Goal: Check status

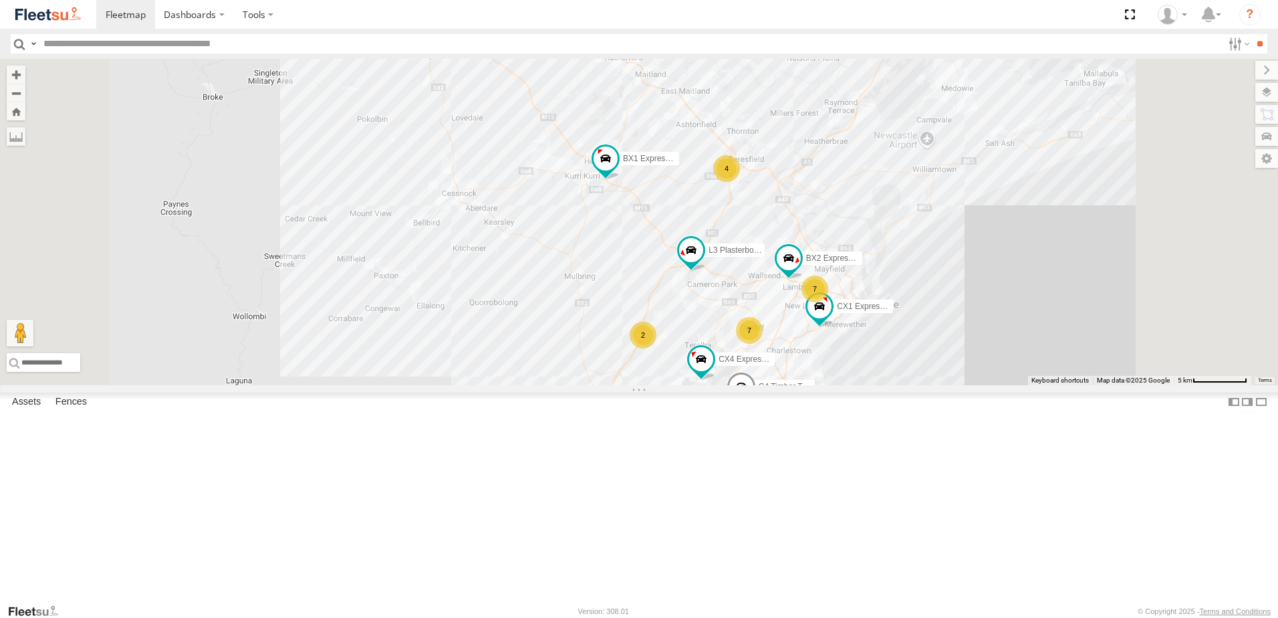
click at [0, 0] on div at bounding box center [0, 0] width 0 height 0
click at [0, 0] on span at bounding box center [0, 0] width 0 height 0
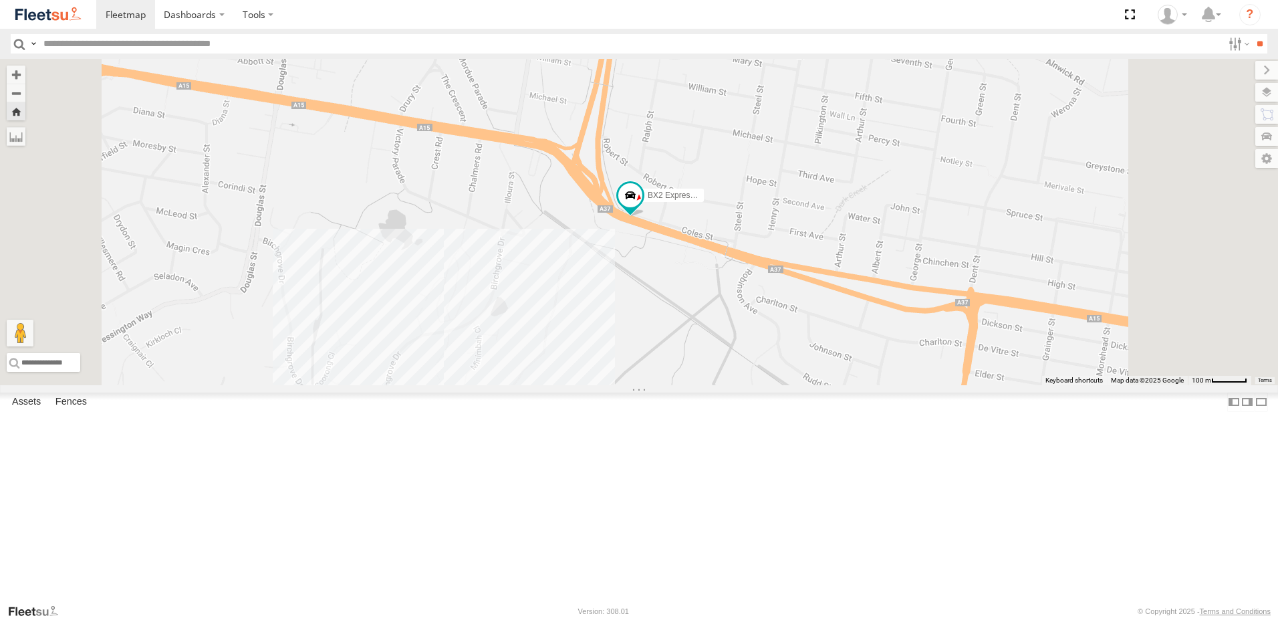
click at [0, 0] on span at bounding box center [0, 0] width 0 height 0
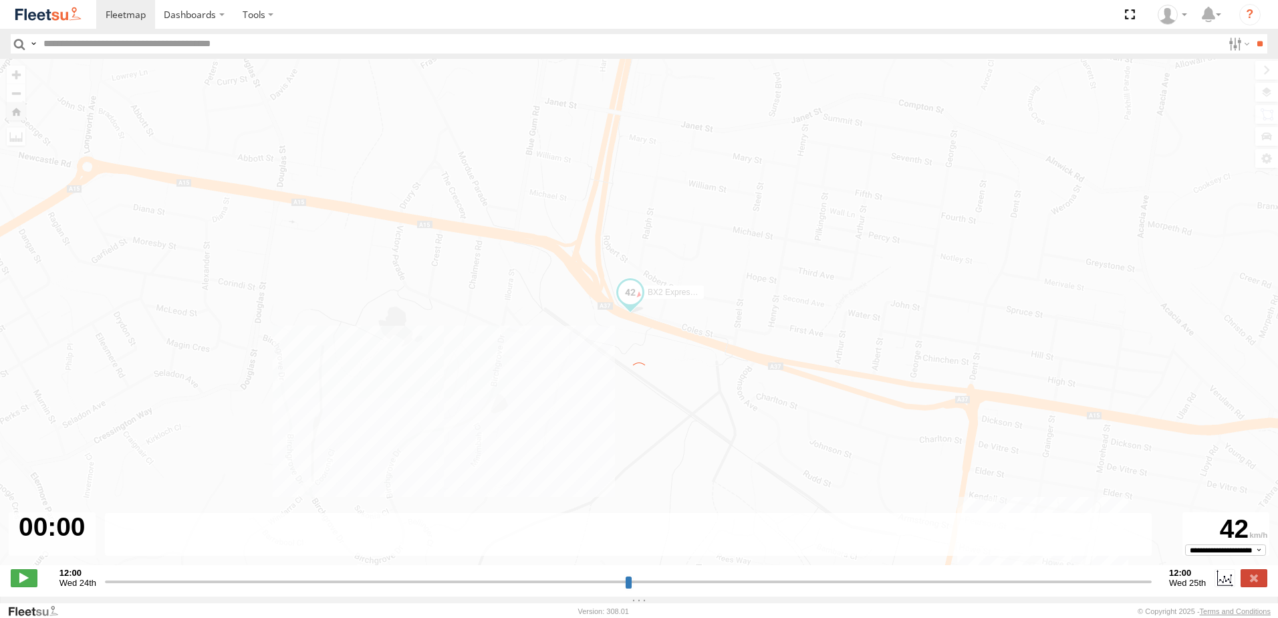
type input "**********"
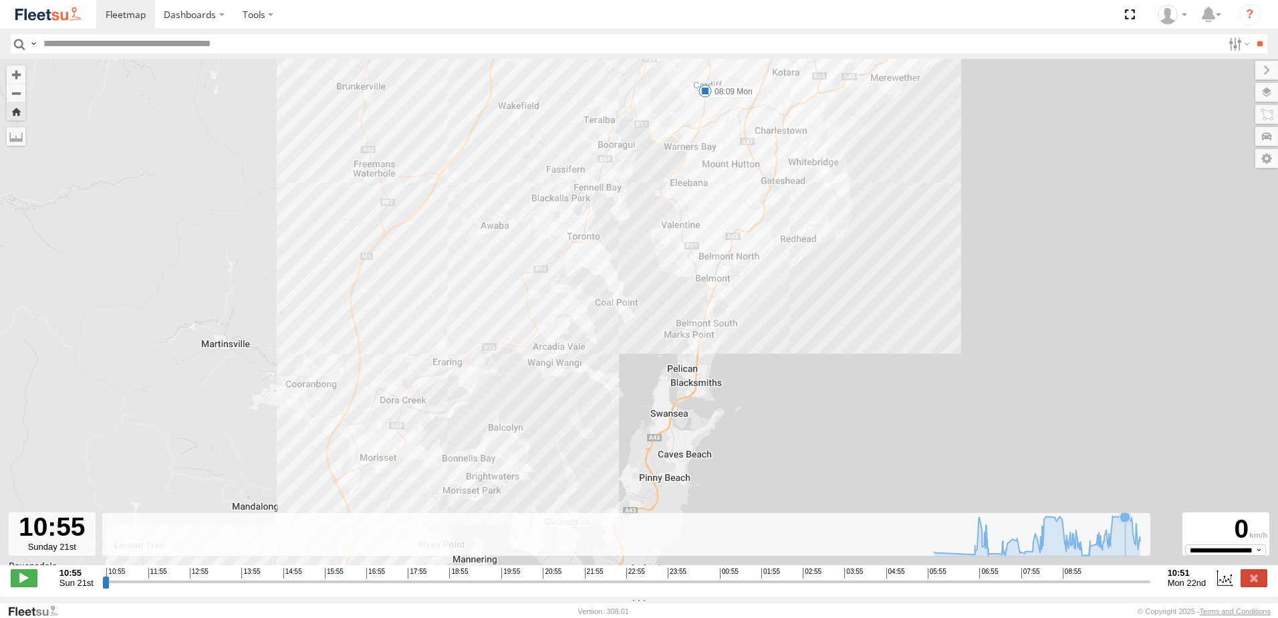
click at [1126, 537] on icon at bounding box center [1037, 535] width 219 height 40
click at [1116, 537] on icon at bounding box center [1037, 535] width 219 height 40
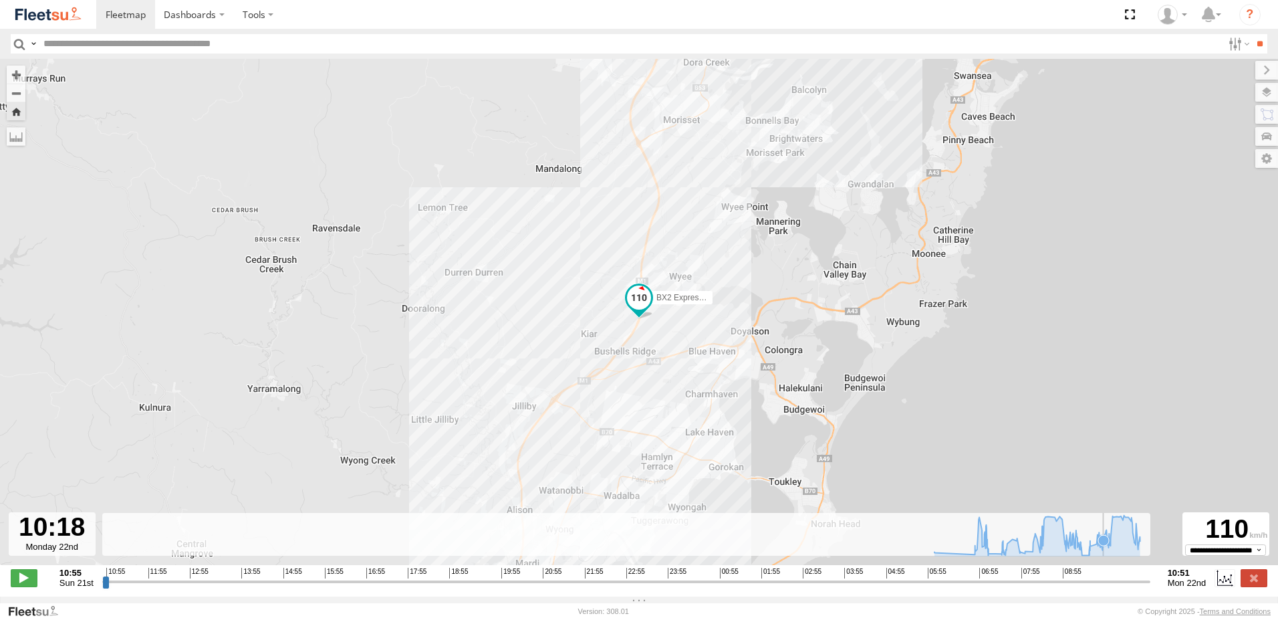
click at [1103, 545] on icon at bounding box center [1103, 540] width 11 height 11
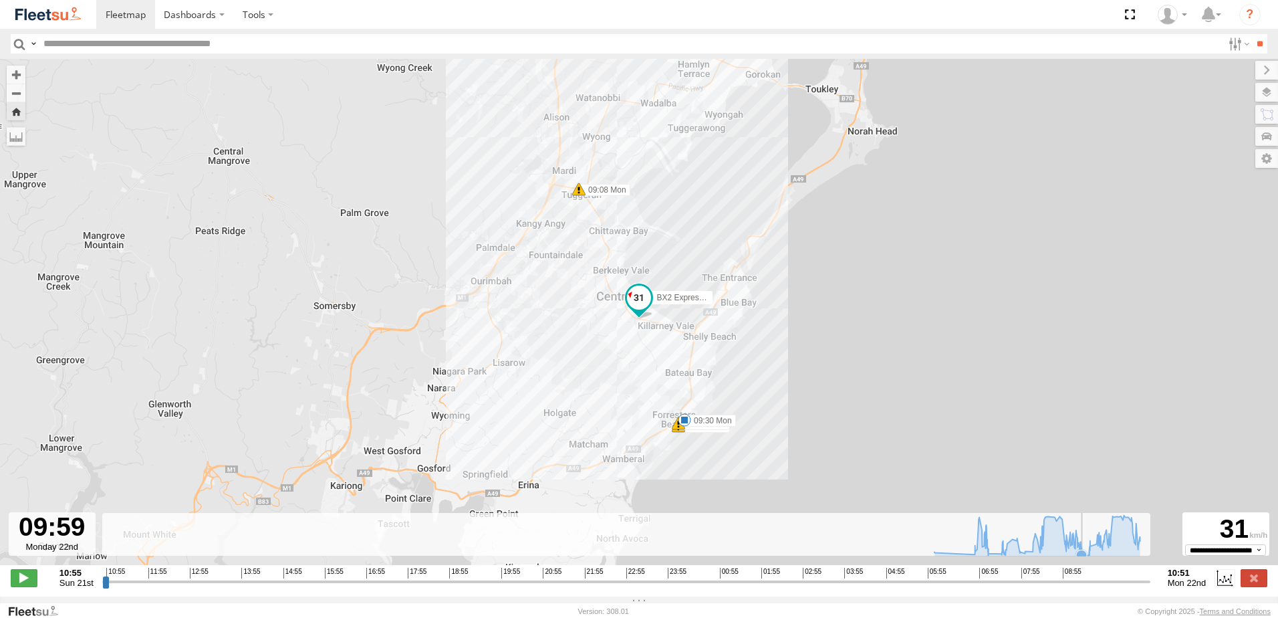
click at [1082, 558] on icon at bounding box center [1081, 555] width 11 height 11
click at [1084, 558] on icon at bounding box center [1081, 555] width 11 height 11
click at [1086, 558] on icon at bounding box center [1081, 555] width 11 height 11
click at [1093, 552] on icon at bounding box center [1090, 546] width 11 height 11
click at [888, 486] on div "BX2 Express Ute 06:07 Mon 07:24 Mon 08:09 Mon 09:08 Mon 09:30 Mon 09:41 Mon 09:…" at bounding box center [639, 319] width 1278 height 520
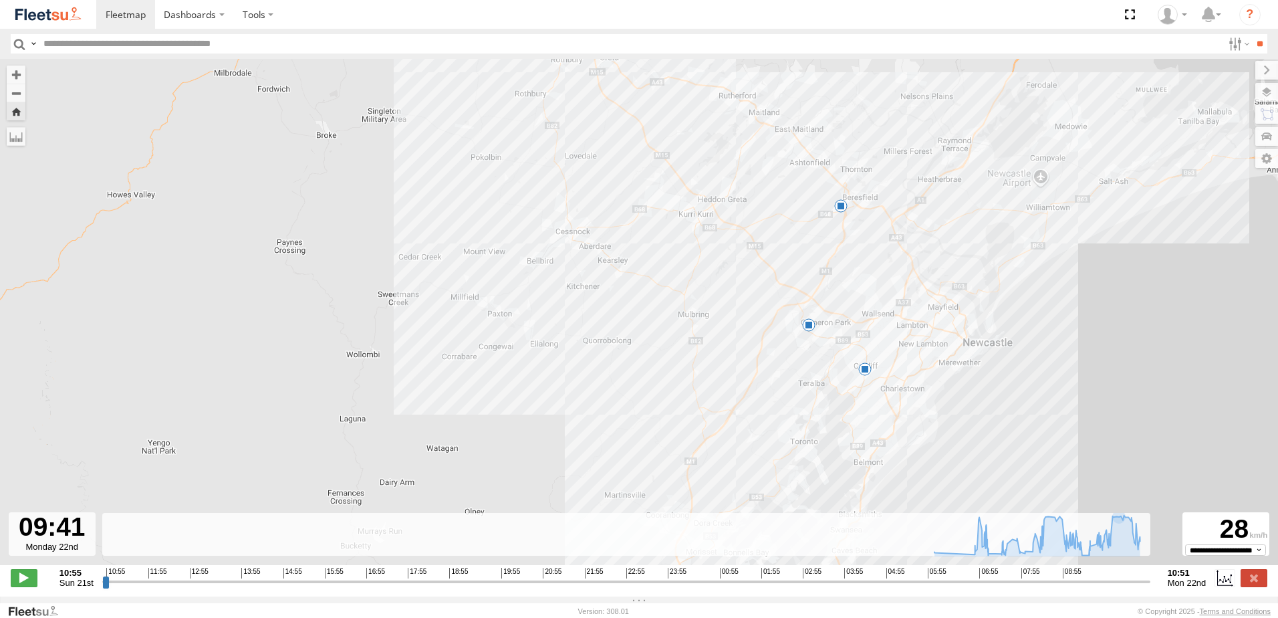
drag, startPoint x: 993, startPoint y: 304, endPoint x: 942, endPoint y: 293, distance: 52.6
click at [942, 293] on div "BX2 Express Ute 06:07 Mon 07:24 Mon 08:09 Mon 09:08 Mon 09:30 Mon 09:41 Mon 09:…" at bounding box center [639, 319] width 1278 height 520
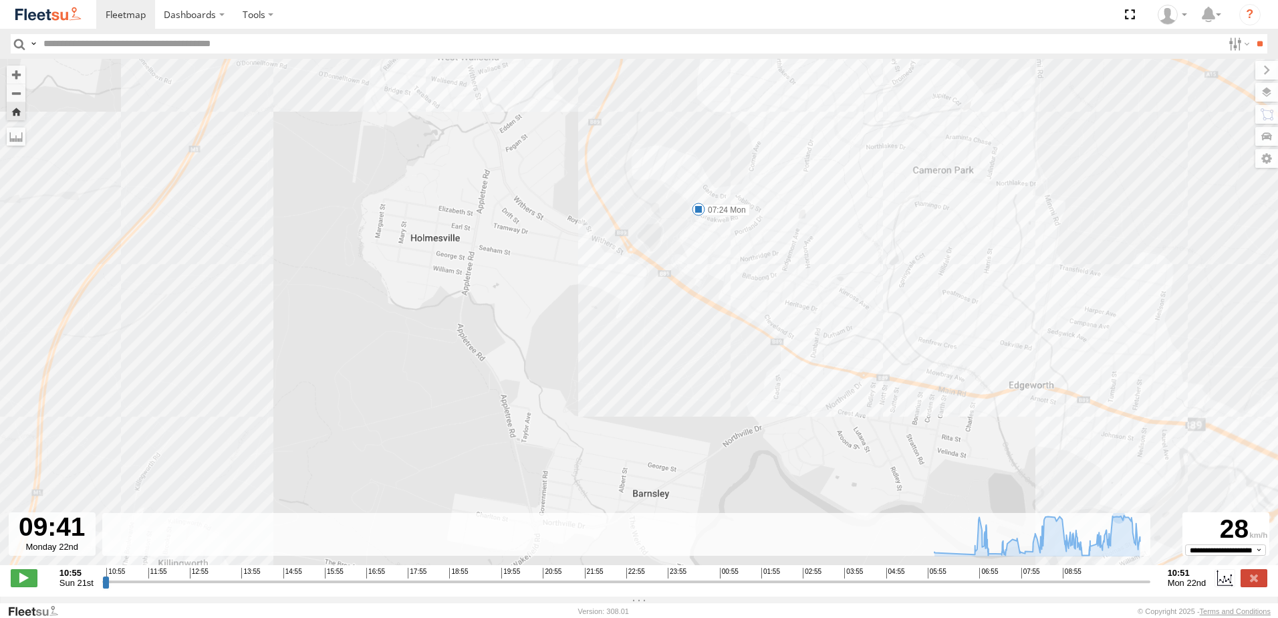
drag, startPoint x: 808, startPoint y: 190, endPoint x: 766, endPoint y: 158, distance: 52.0
click at [767, 160] on div "BX2 Express Ute 06:07 Mon 07:24 Mon 08:09 Mon 09:08 Mon 09:30 Mon 09:41 Mon 09:…" at bounding box center [639, 319] width 1278 height 520
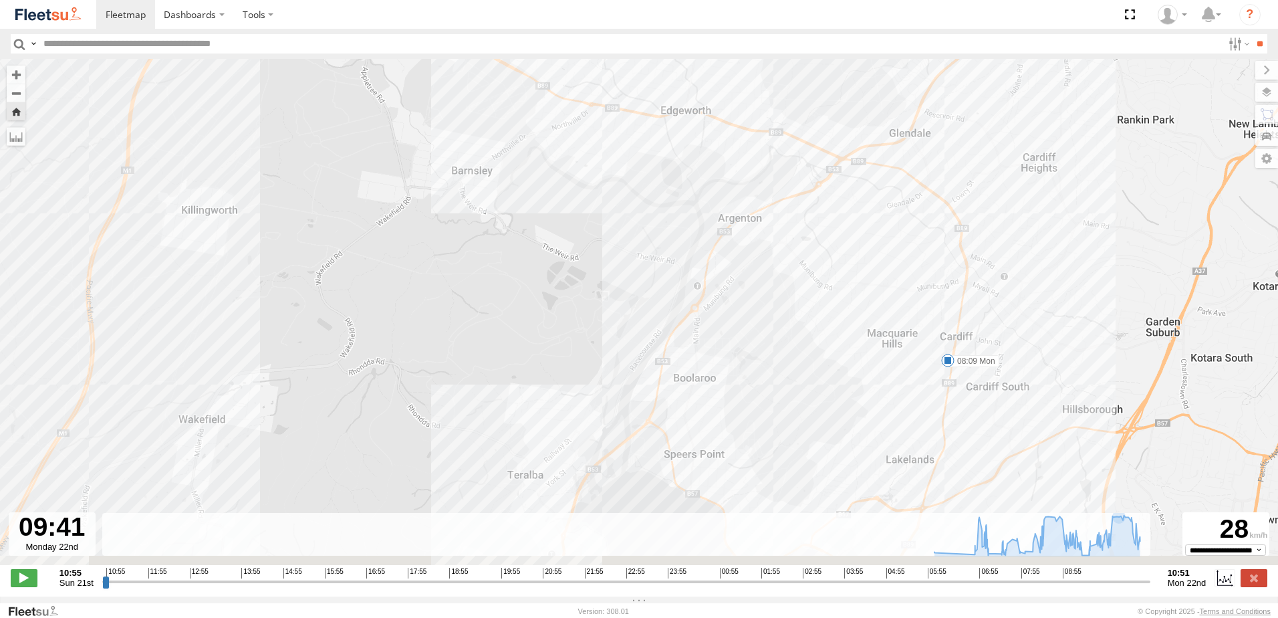
drag, startPoint x: 951, startPoint y: 293, endPoint x: 929, endPoint y: 241, distance: 56.9
click at [929, 243] on div "BX2 Express Ute 06:07 Mon 07:24 Mon 08:09 Mon 09:08 Mon 09:30 Mon 09:41 Mon 09:…" at bounding box center [639, 319] width 1278 height 520
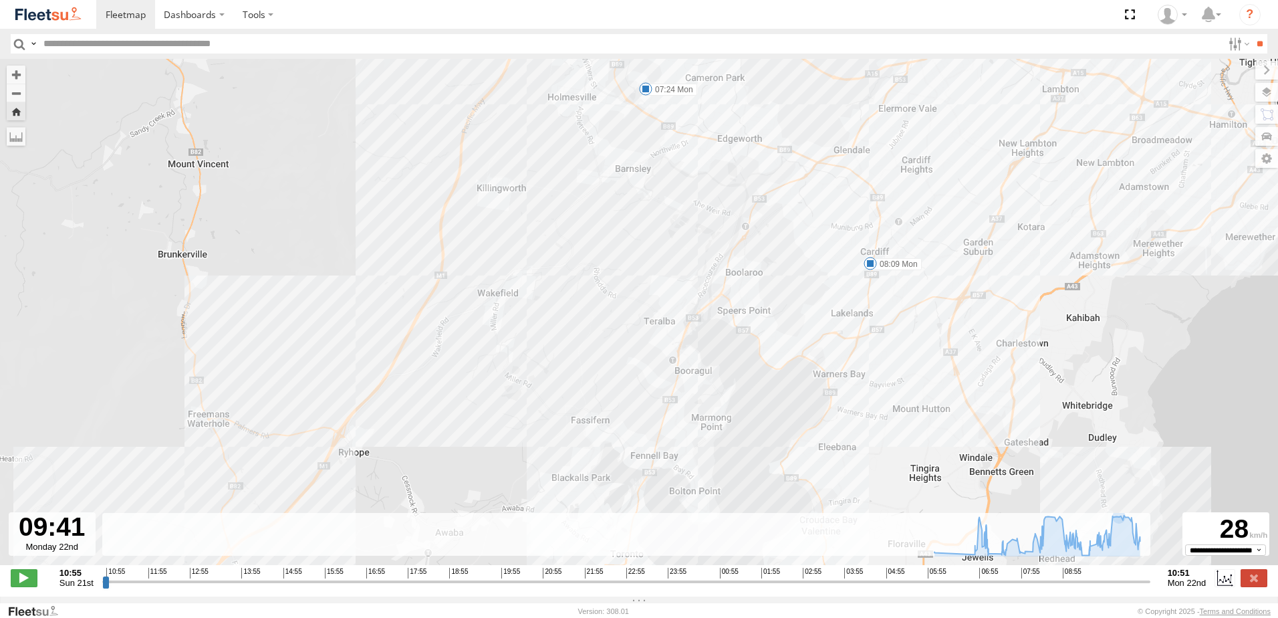
drag, startPoint x: 941, startPoint y: 335, endPoint x: 927, endPoint y: 268, distance: 68.2
click at [886, 343] on div "BX2 Express Ute 06:07 Mon 07:24 Mon 08:09 Mon 09:08 Mon 09:30 Mon 09:41 Mon 09:…" at bounding box center [639, 319] width 1278 height 520
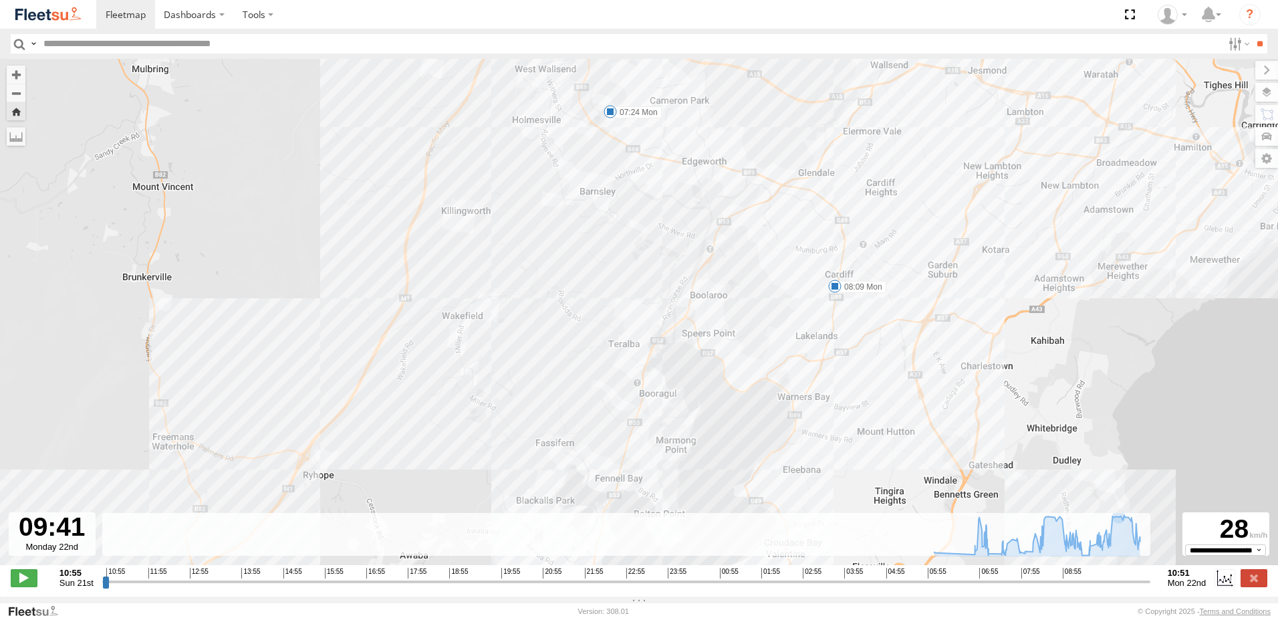
drag, startPoint x: 962, startPoint y: 159, endPoint x: 946, endPoint y: 183, distance: 28.4
click at [946, 183] on div "BX2 Express Ute 06:07 Mon 07:24 Mon 08:09 Mon 09:08 Mon 09:30 Mon 09:41 Mon 09:…" at bounding box center [639, 319] width 1278 height 520
